Goal: Find specific page/section

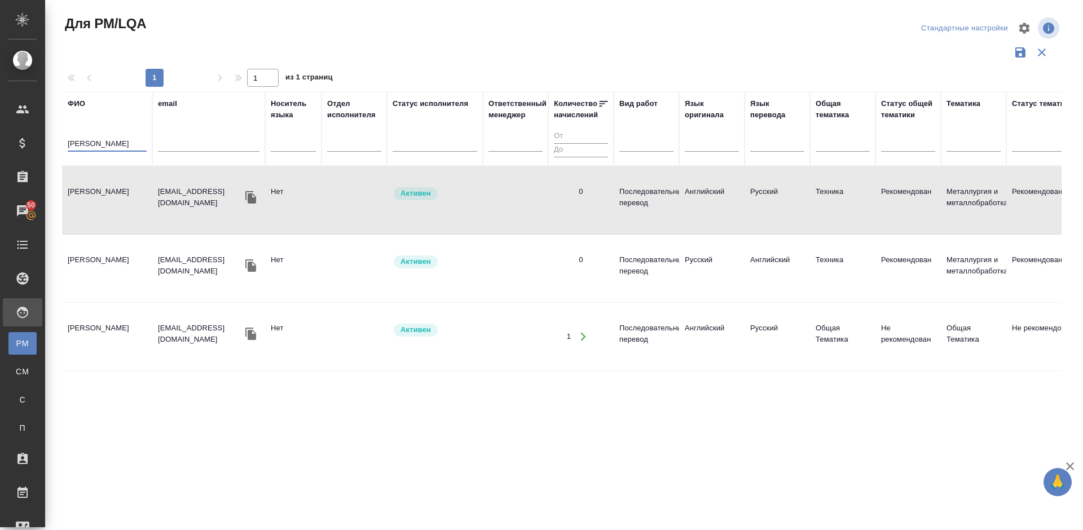
drag, startPoint x: 94, startPoint y: 144, endPoint x: 50, endPoint y: 145, distance: 44.6
click at [50, 145] on div "Для PM/LQA Стандартные настройки 1 1 из 1 страниц ФИО Бреева email Носитель язы…" at bounding box center [564, 252] width 1038 height 504
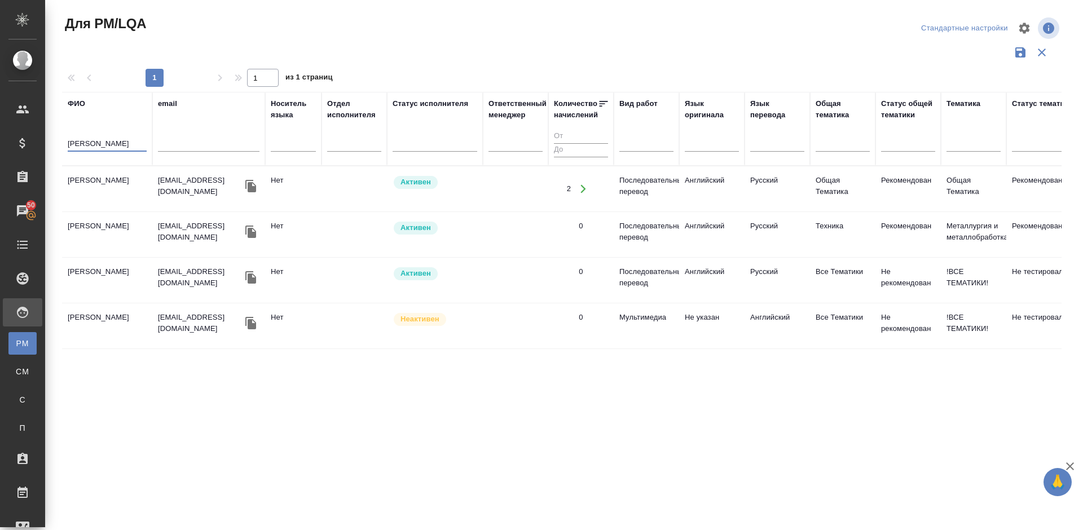
type input "[PERSON_NAME]"
click at [123, 202] on td "[PERSON_NAME]" at bounding box center [107, 188] width 90 height 39
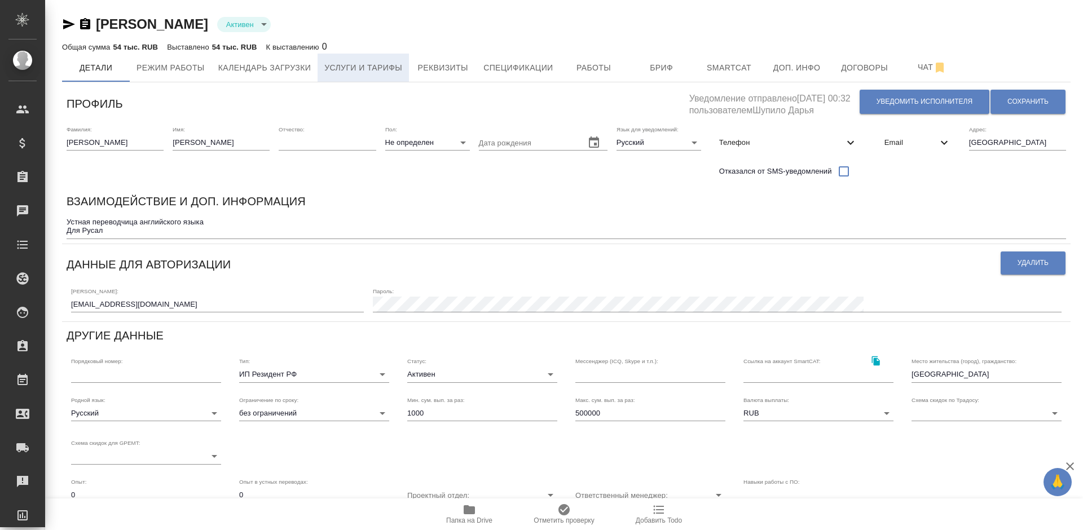
click at [400, 71] on span "Услуги и тарифы" at bounding box center [363, 68] width 78 height 14
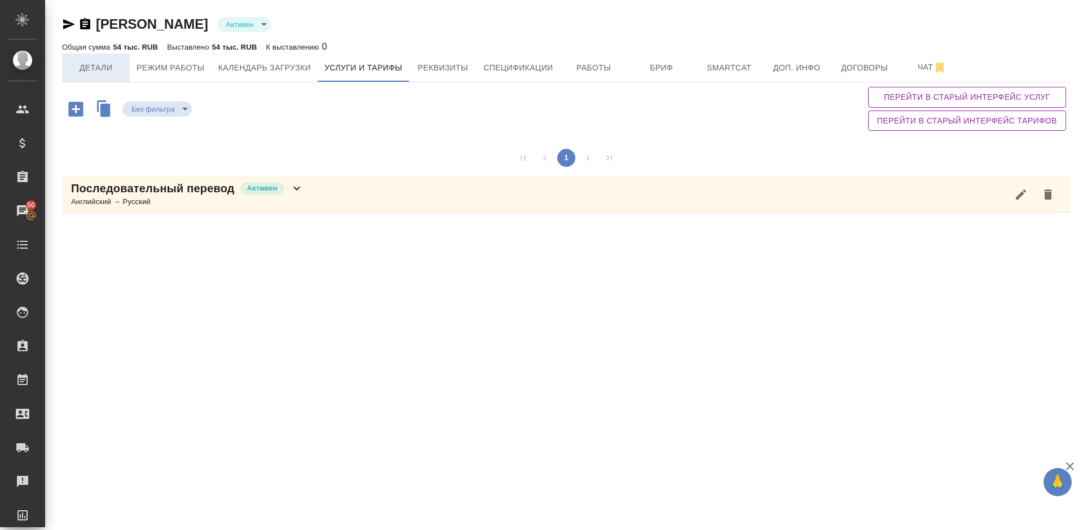
click at [102, 62] on span "Детали" at bounding box center [96, 68] width 54 height 14
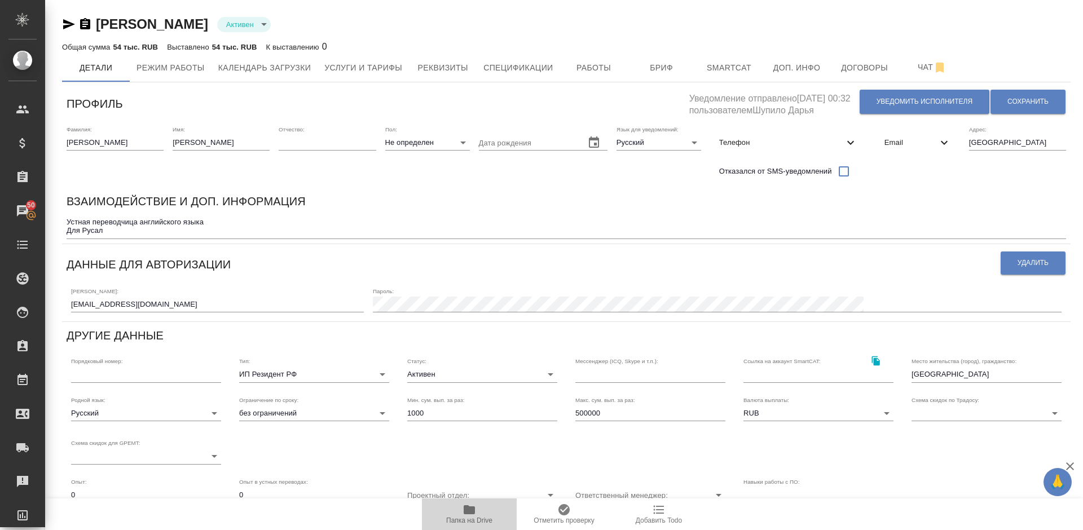
click at [467, 510] on icon "button" at bounding box center [469, 509] width 11 height 9
